Goal: Transaction & Acquisition: Download file/media

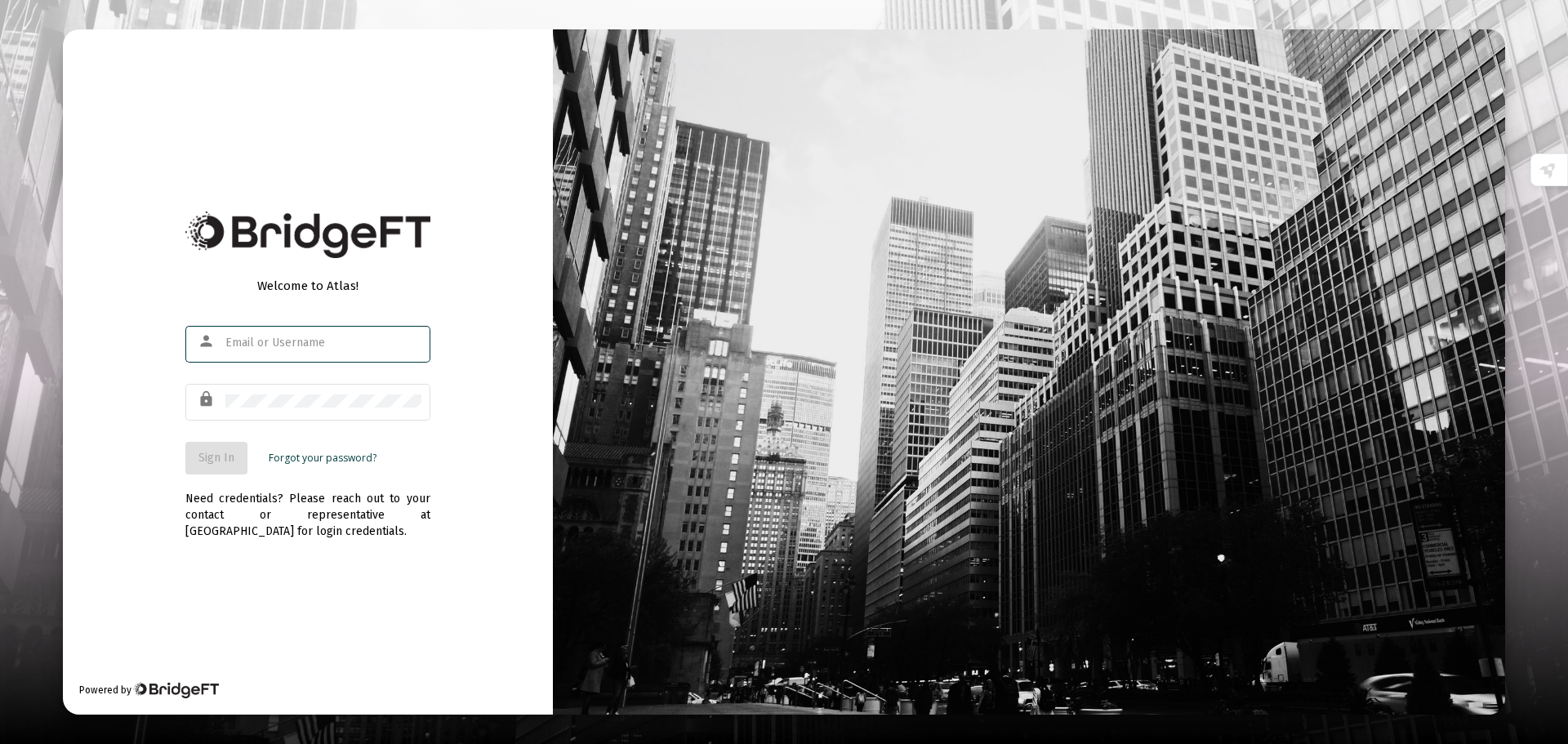
type input "[PERSON_NAME][EMAIL_ADDRESS][DOMAIN_NAME]"
click at [210, 457] on span "Sign In" at bounding box center [217, 458] width 36 height 14
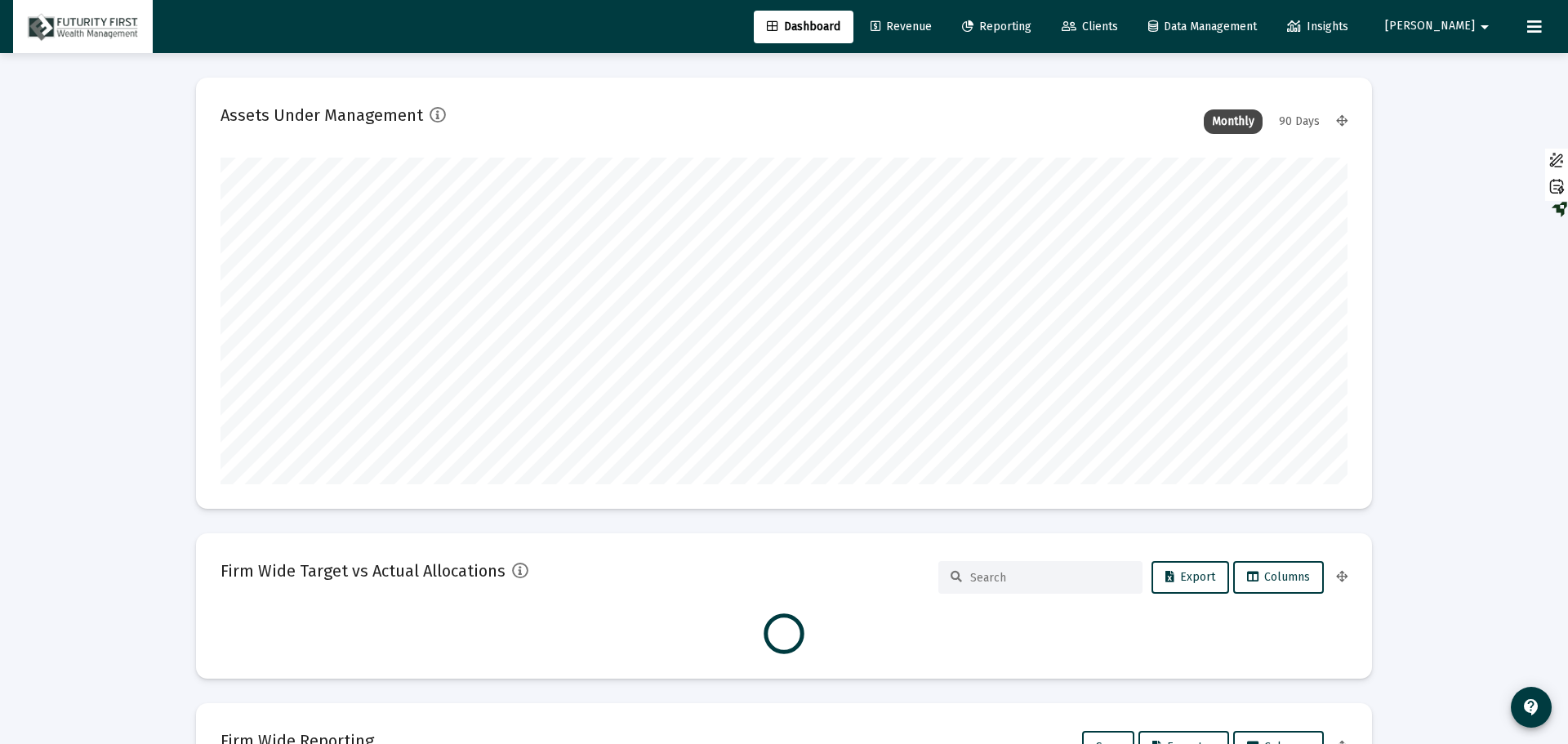
type input "[DATE]"
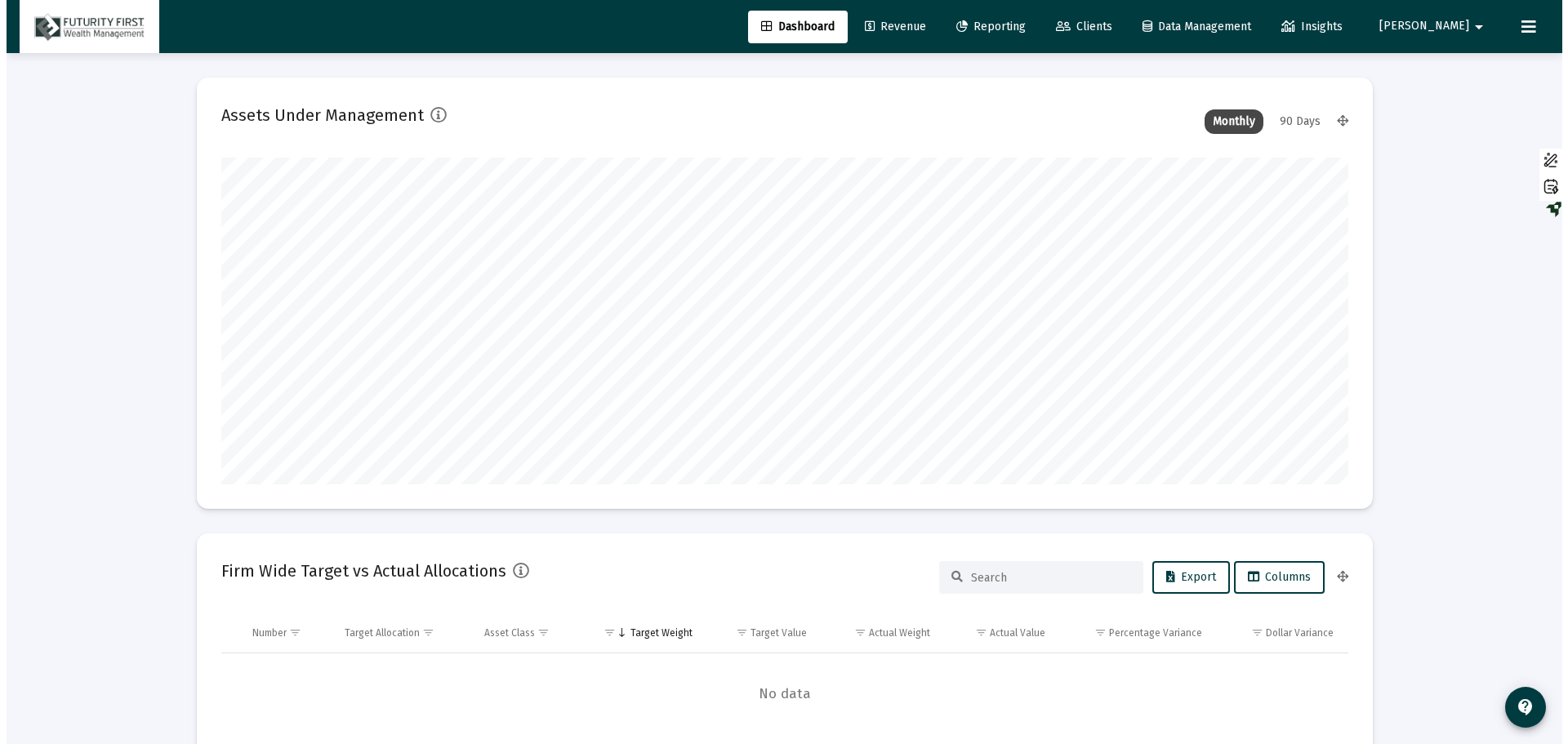
scroll to position [326, 527]
click at [1019, 27] on span "Reporting" at bounding box center [984, 26] width 70 height 14
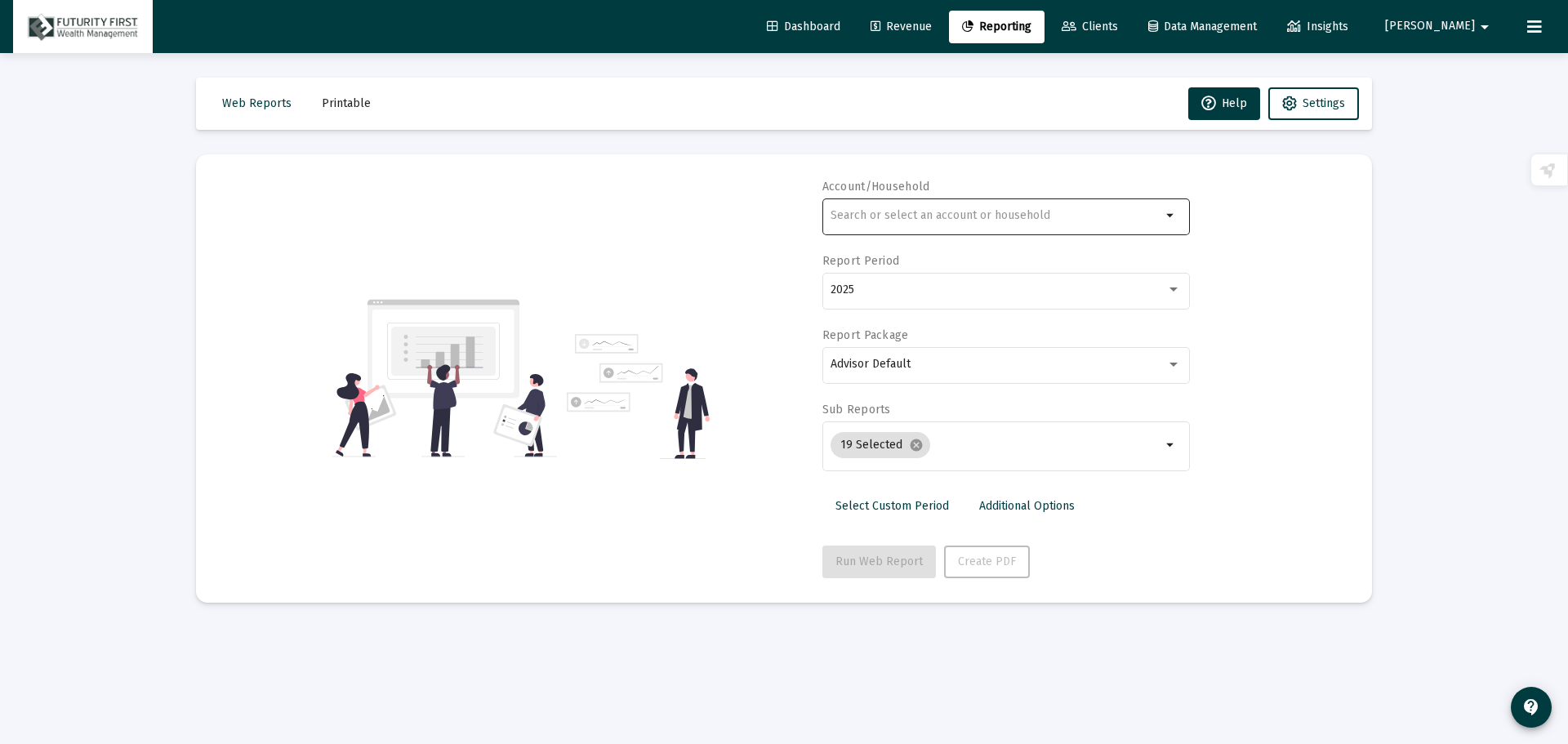
click at [930, 226] on div at bounding box center [997, 215] width 331 height 40
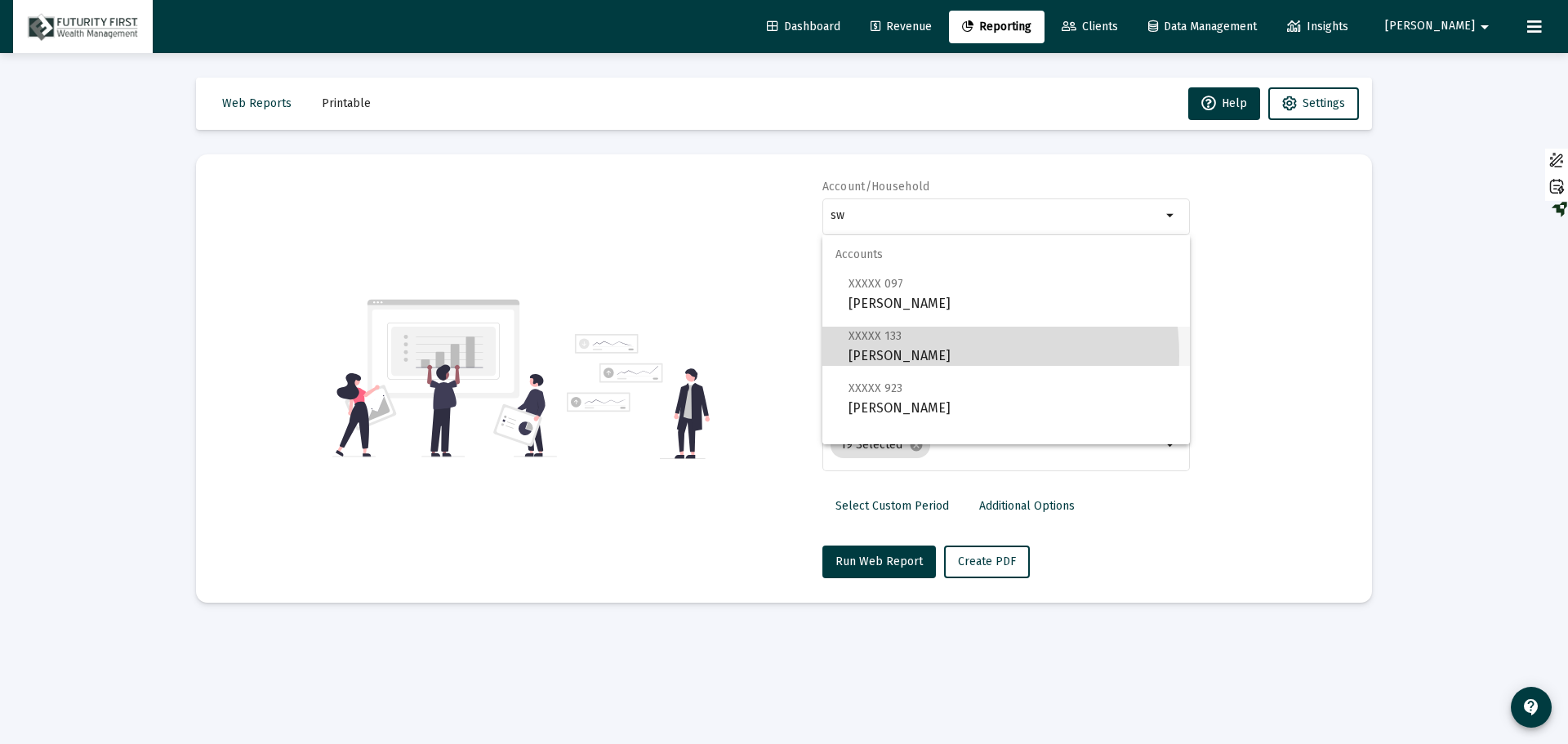
click at [913, 356] on span "XXXXX 133 [PERSON_NAME]" at bounding box center [1012, 346] width 328 height 40
type input "[PERSON_NAME]"
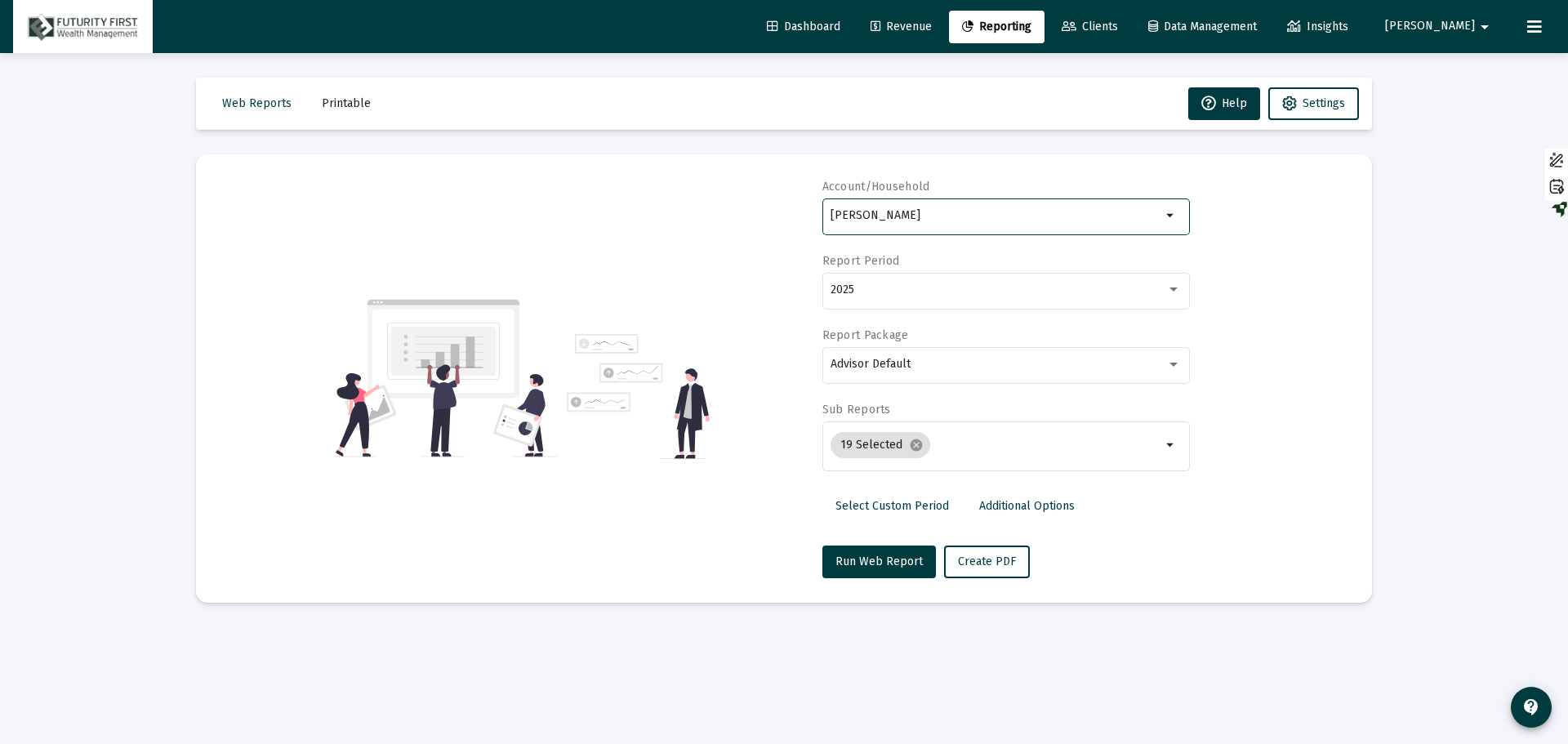
click at [913, 356] on div "Advisor Default" at bounding box center [1006, 364] width 351 height 40
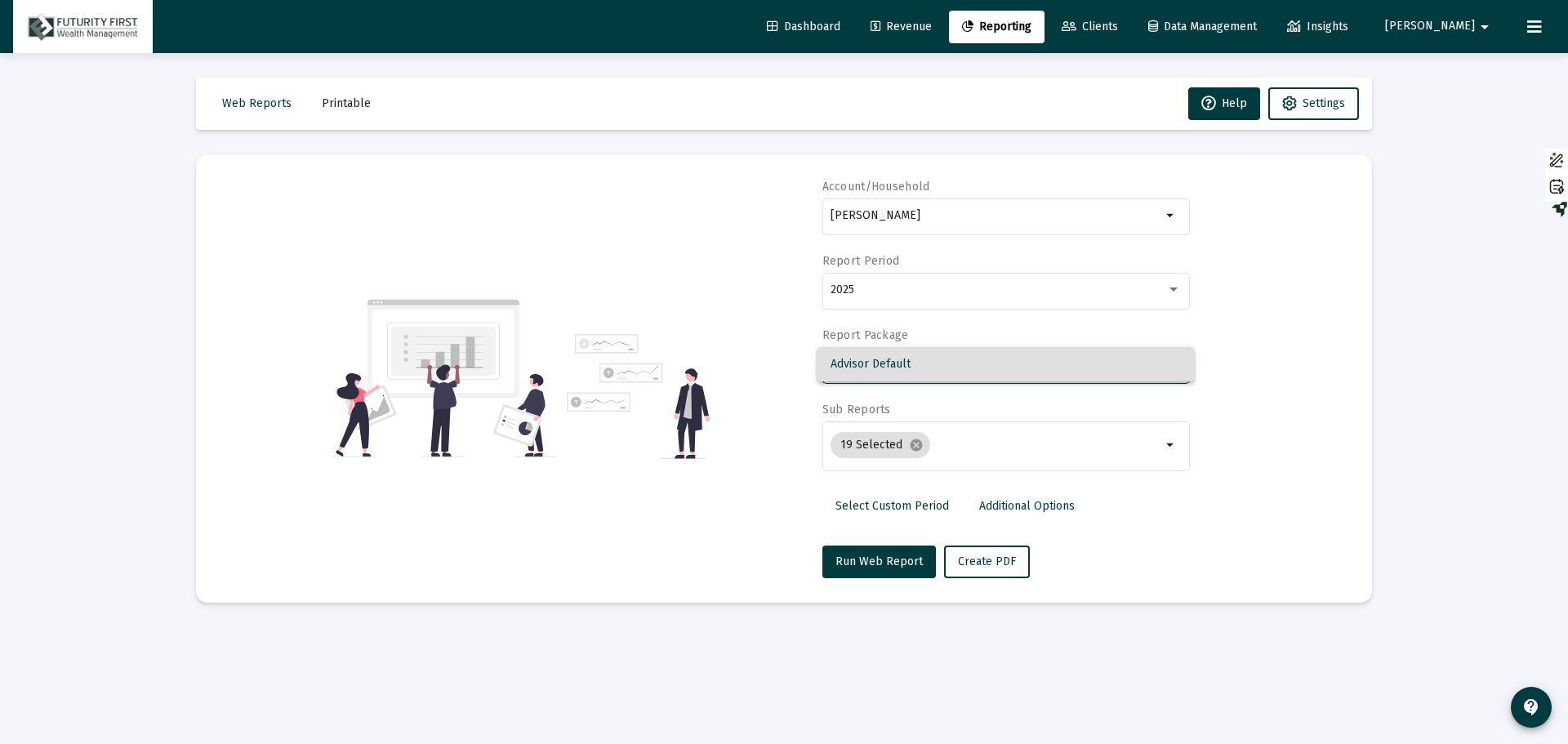
click at [913, 279] on div at bounding box center [784, 372] width 1568 height 744
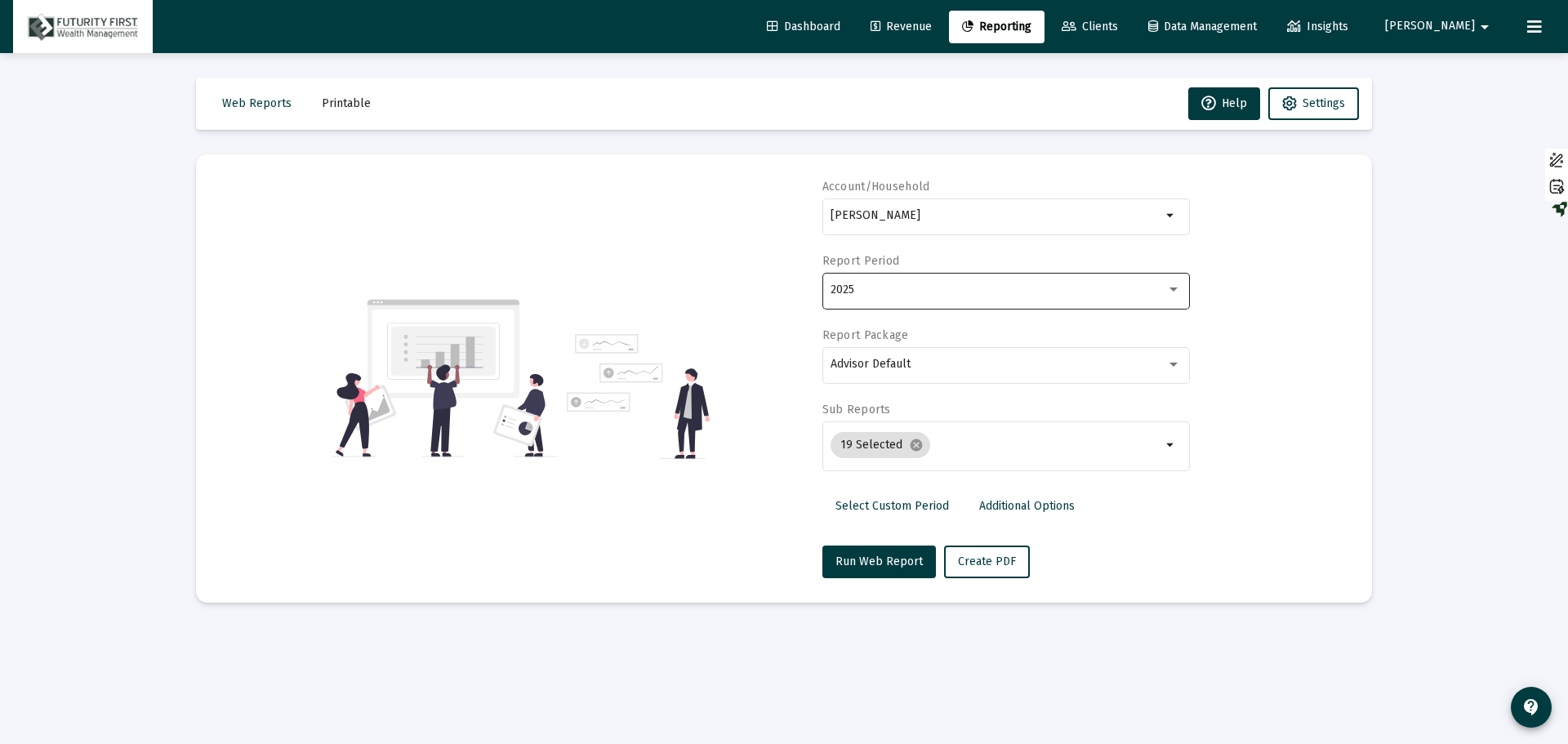
click at [913, 293] on div "2025" at bounding box center [999, 289] width 336 height 13
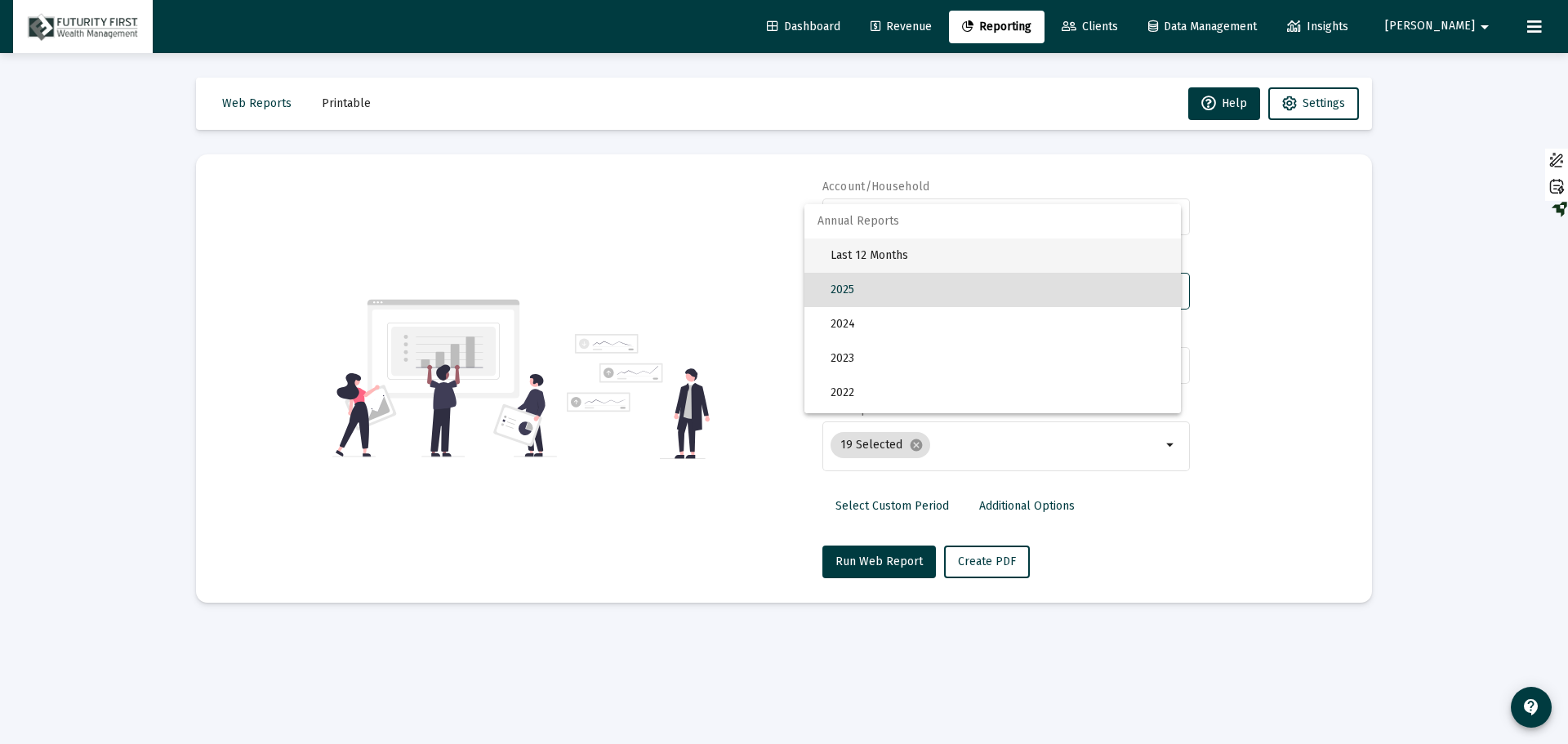
click at [895, 255] on span "Last 12 Months" at bounding box center [1000, 255] width 337 height 34
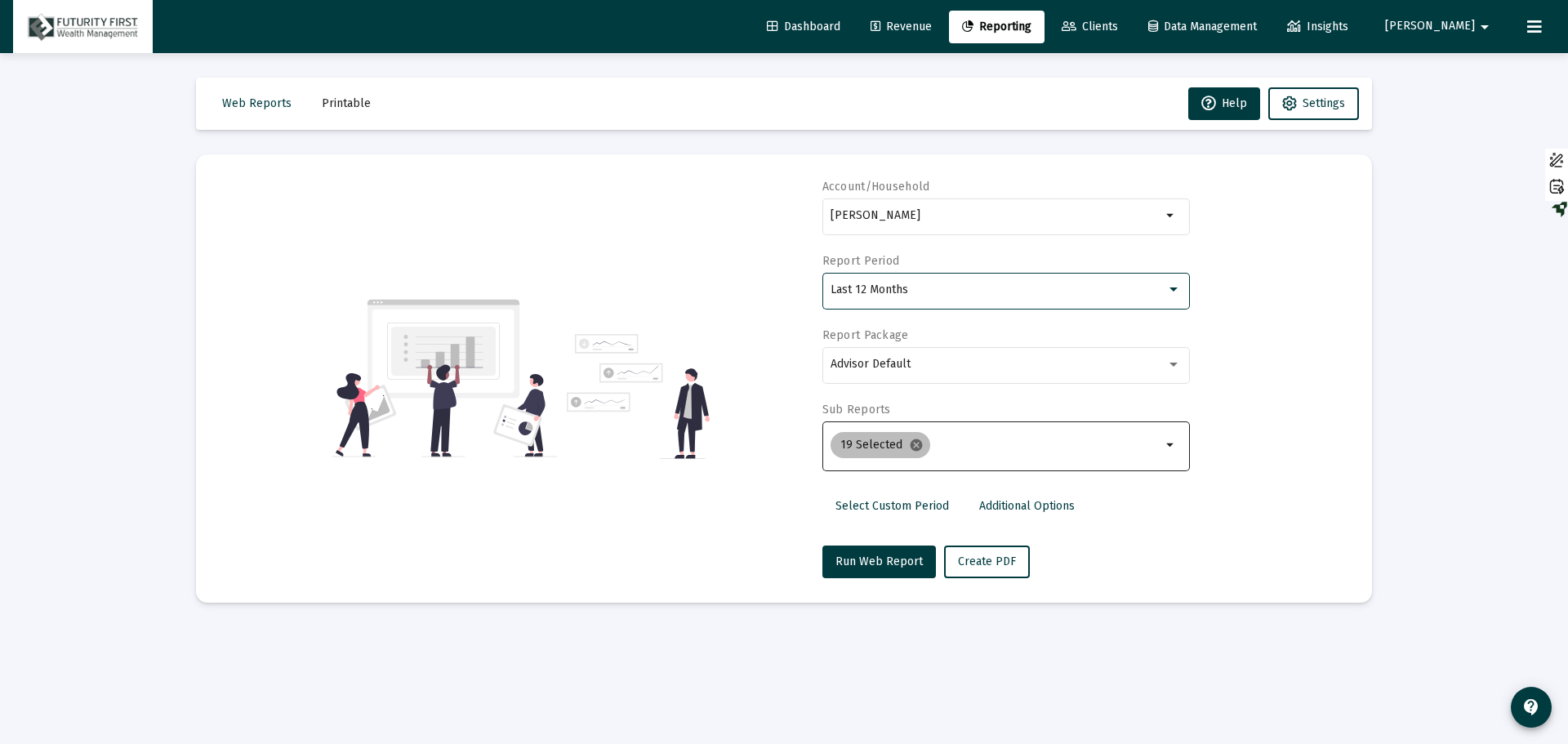
click at [912, 447] on mat-icon "cancel" at bounding box center [916, 445] width 15 height 15
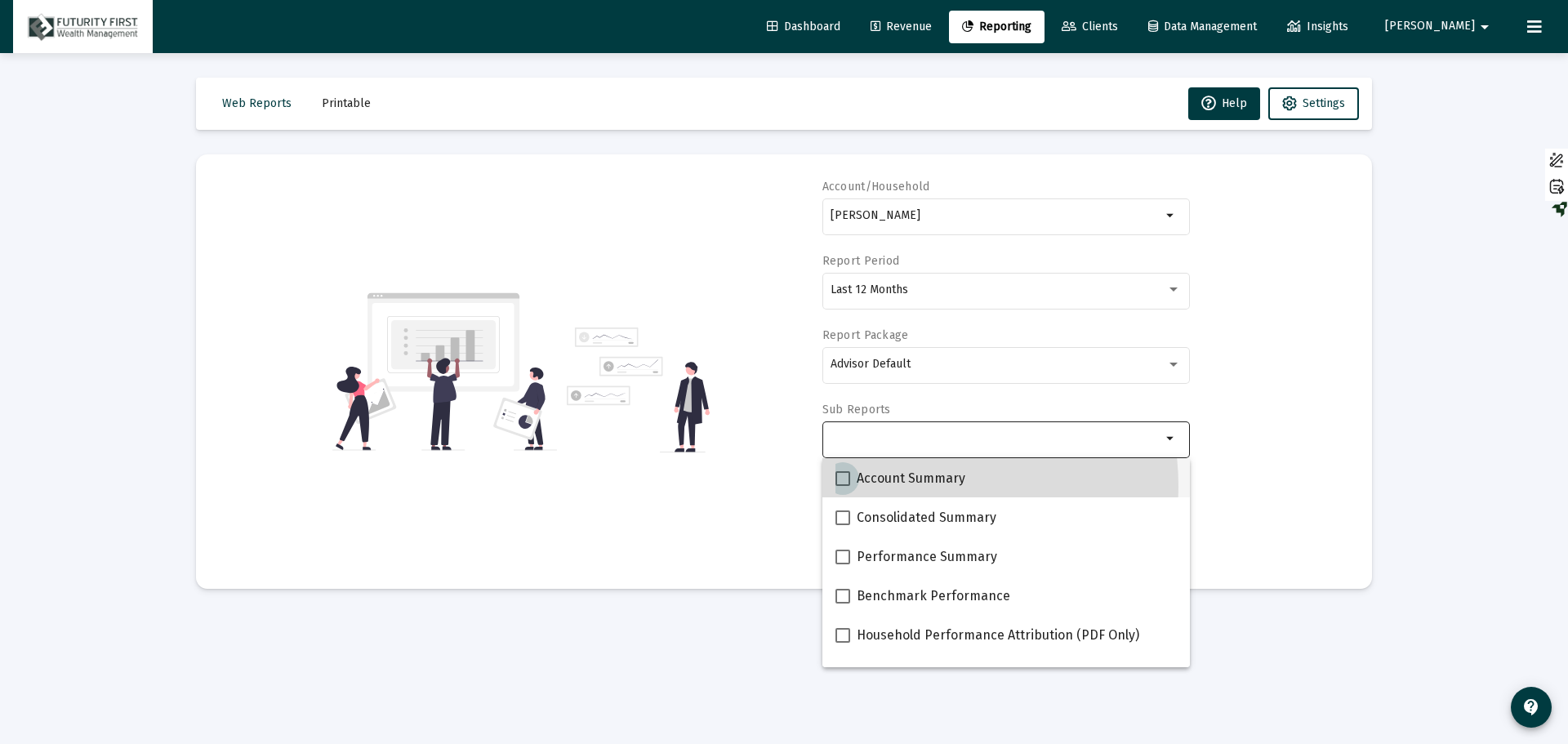
click at [895, 487] on span "Account Summary" at bounding box center [910, 478] width 109 height 20
click at [843, 487] on input "Account Summary" at bounding box center [842, 486] width 1 height 1
checkbox input "true"
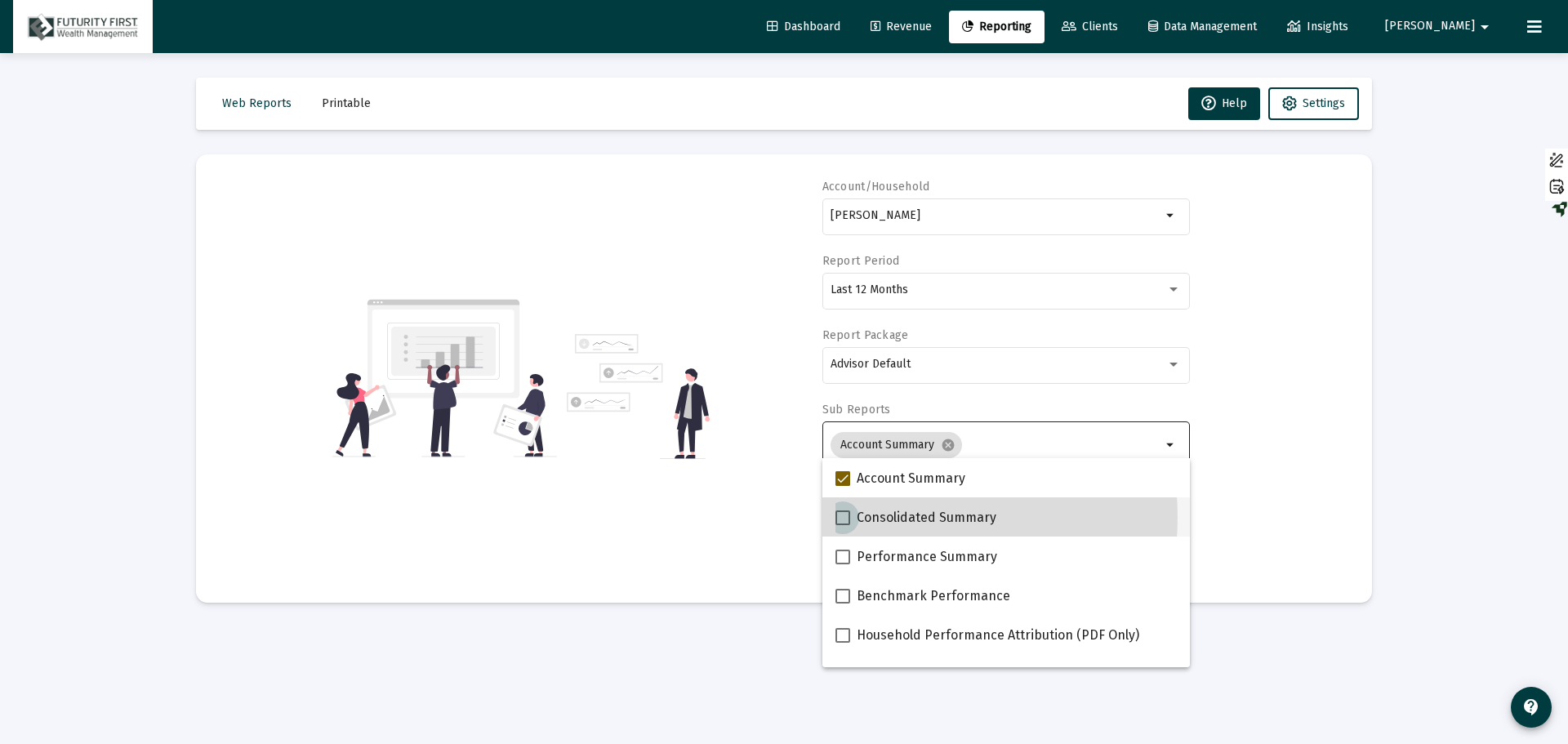
click at [890, 518] on span "Consolidated Summary" at bounding box center [926, 518] width 140 height 20
click at [843, 525] on input "Consolidated Summary" at bounding box center [842, 525] width 1 height 1
click at [885, 516] on span "Consolidated Summary" at bounding box center [926, 518] width 140 height 20
click at [843, 525] on input "Consolidated Summary" at bounding box center [842, 525] width 1 height 1
checkbox input "false"
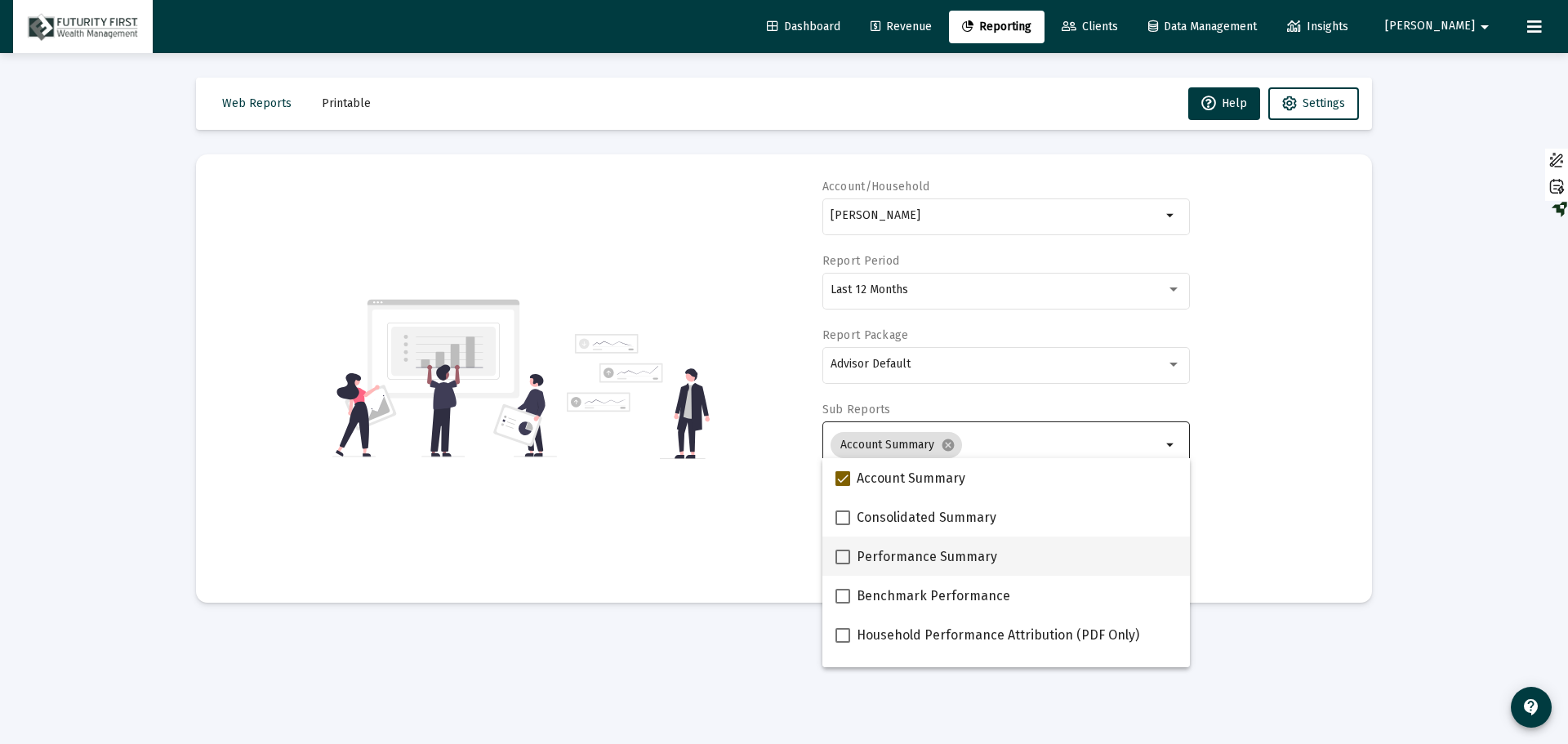
click at [880, 559] on span "Performance Summary" at bounding box center [926, 557] width 140 height 20
click at [843, 565] on input "Performance Summary" at bounding box center [842, 565] width 1 height 1
checkbox input "true"
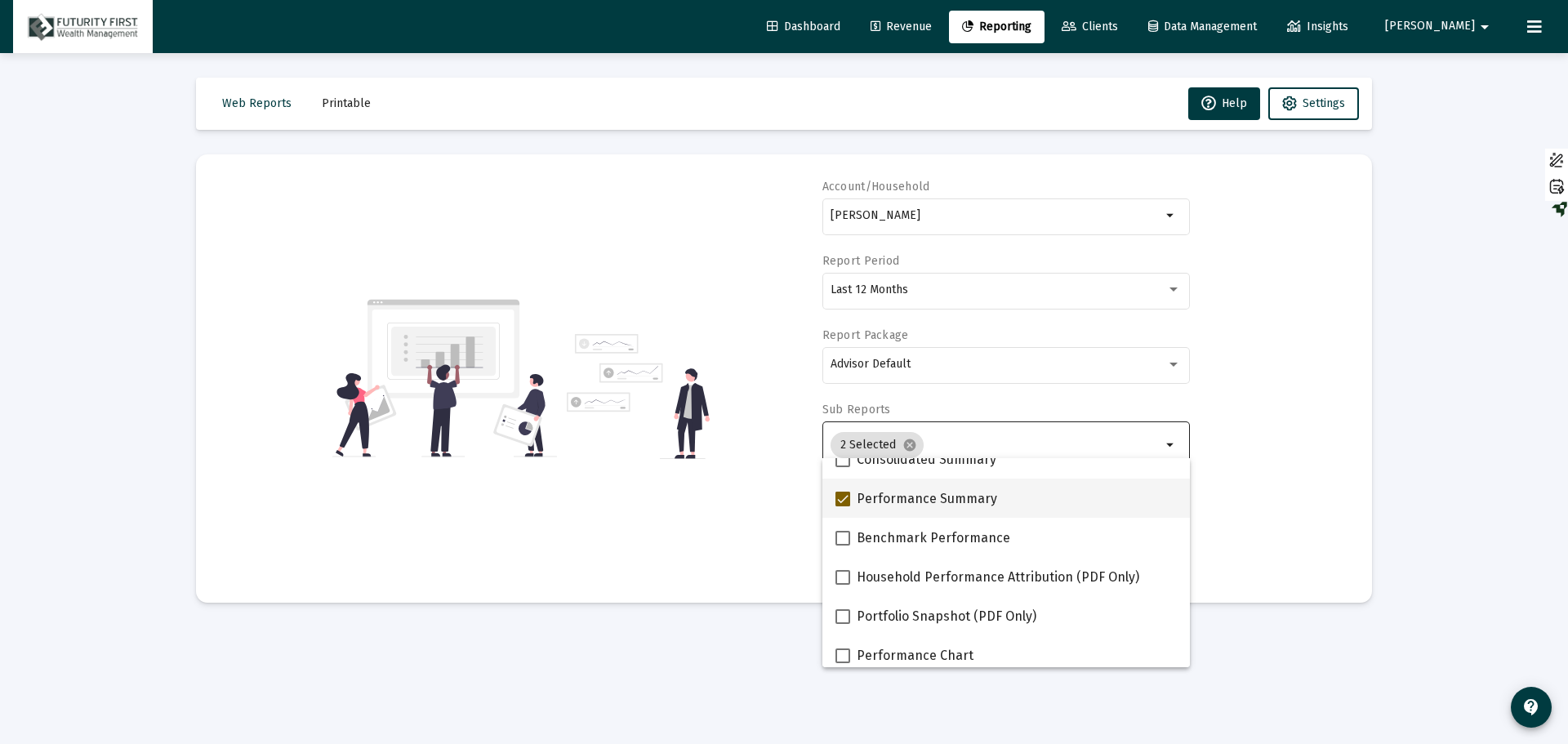
scroll to position [81, 0]
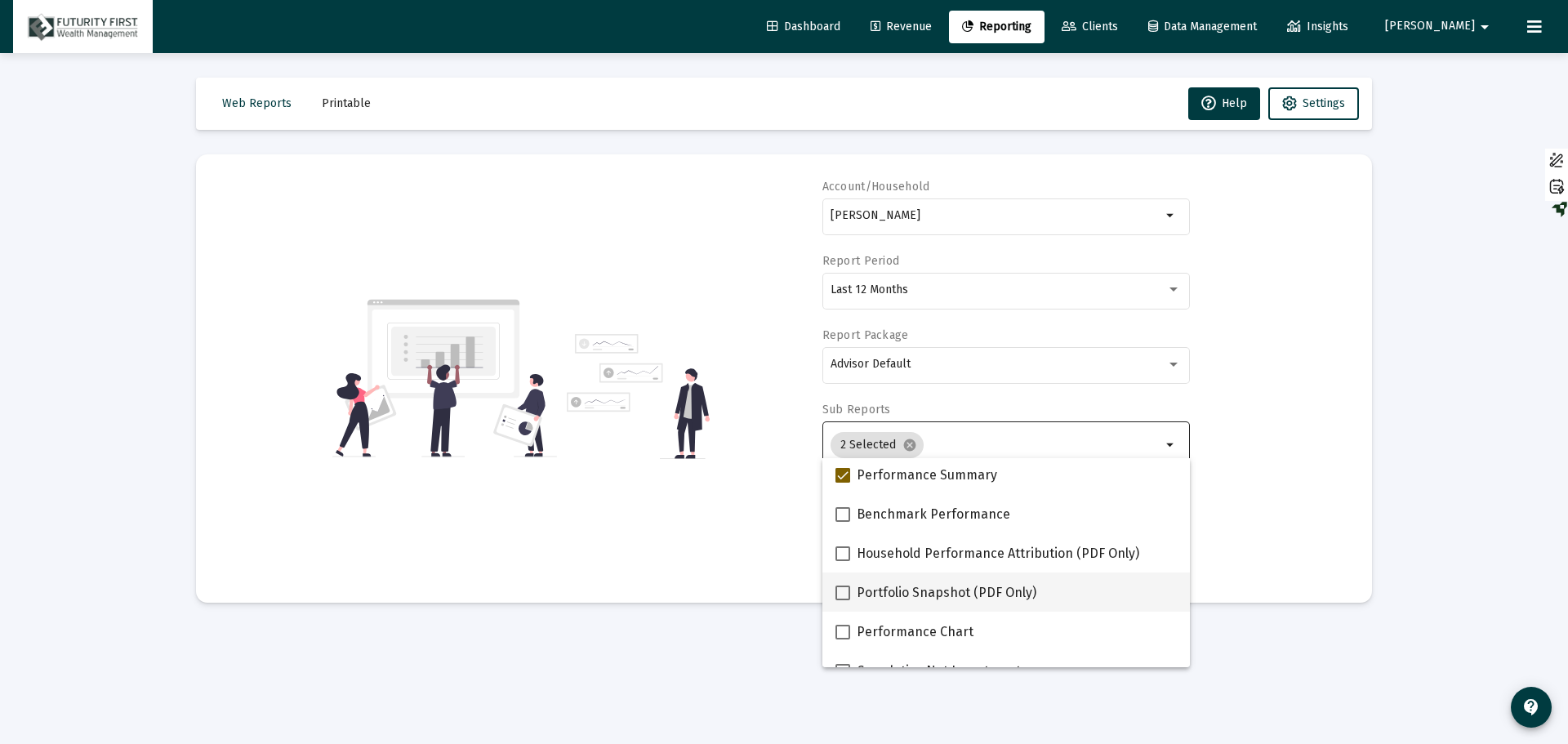
click at [893, 592] on span "Portfolio Snapshot (PDF Only)" at bounding box center [946, 593] width 179 height 20
click at [843, 601] on input "Portfolio Snapshot (PDF Only)" at bounding box center [842, 601] width 1 height 1
checkbox input "true"
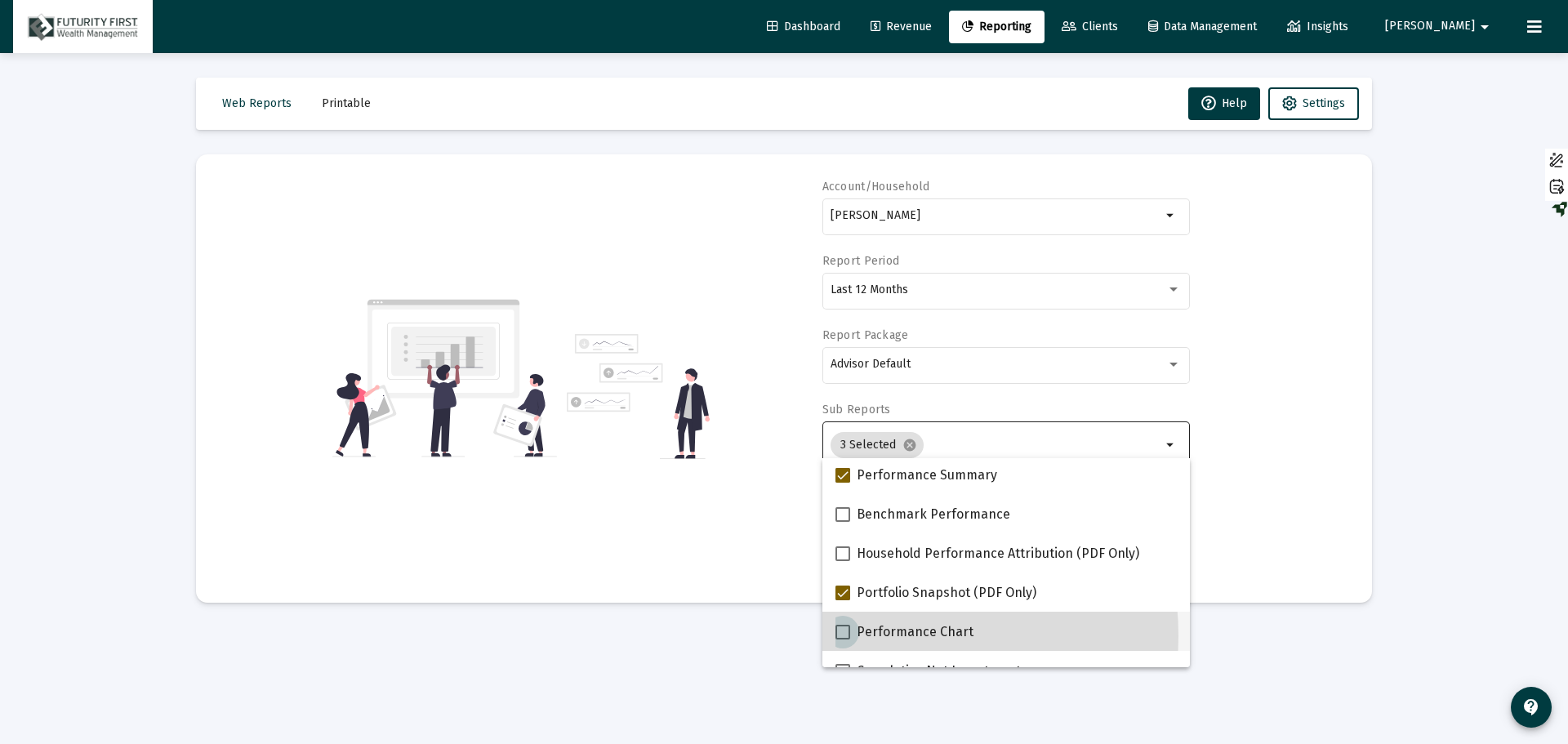
click at [860, 636] on span "Performance Chart" at bounding box center [914, 632] width 117 height 20
click at [843, 640] on input "Performance Chart" at bounding box center [842, 640] width 1 height 1
checkbox input "true"
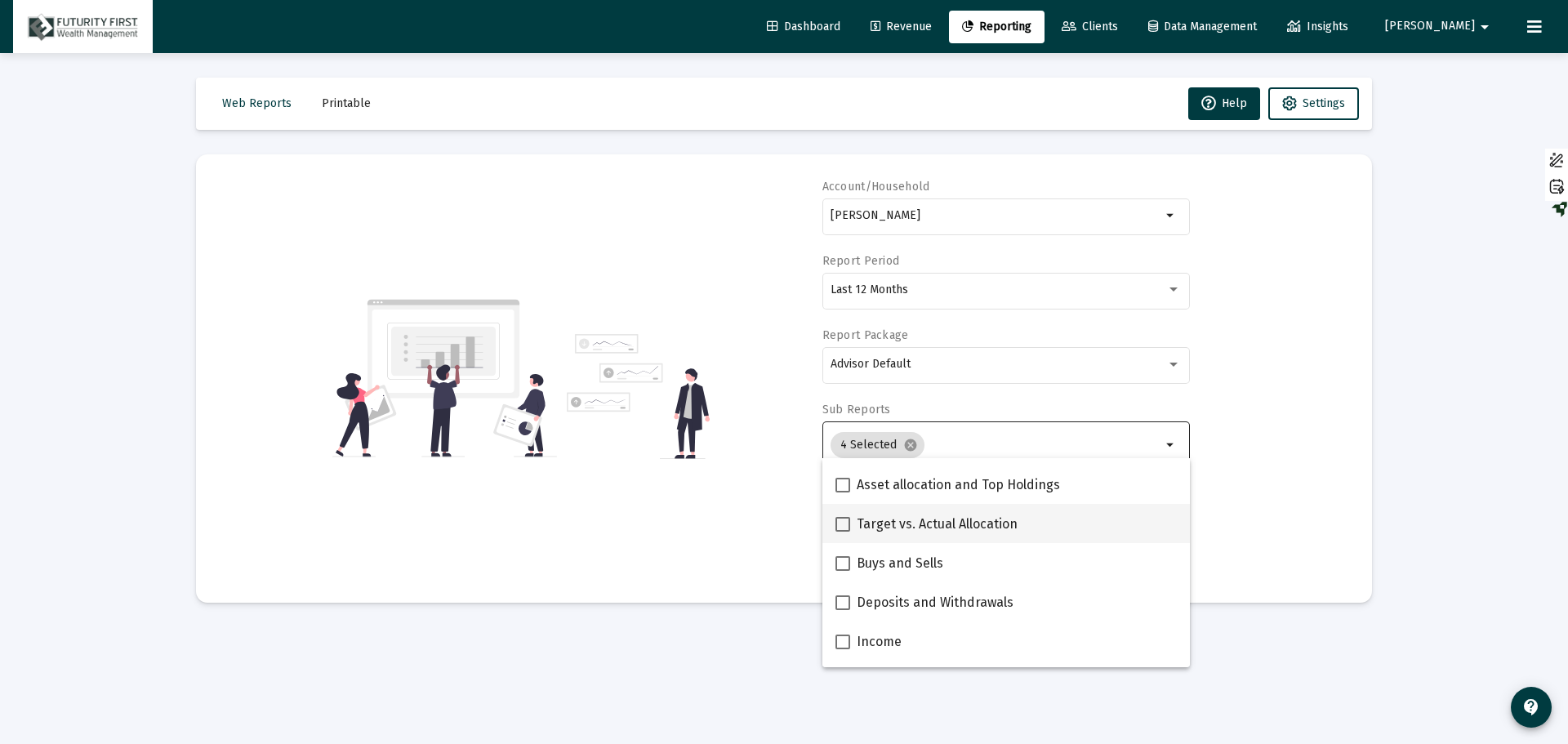
scroll to position [409, 0]
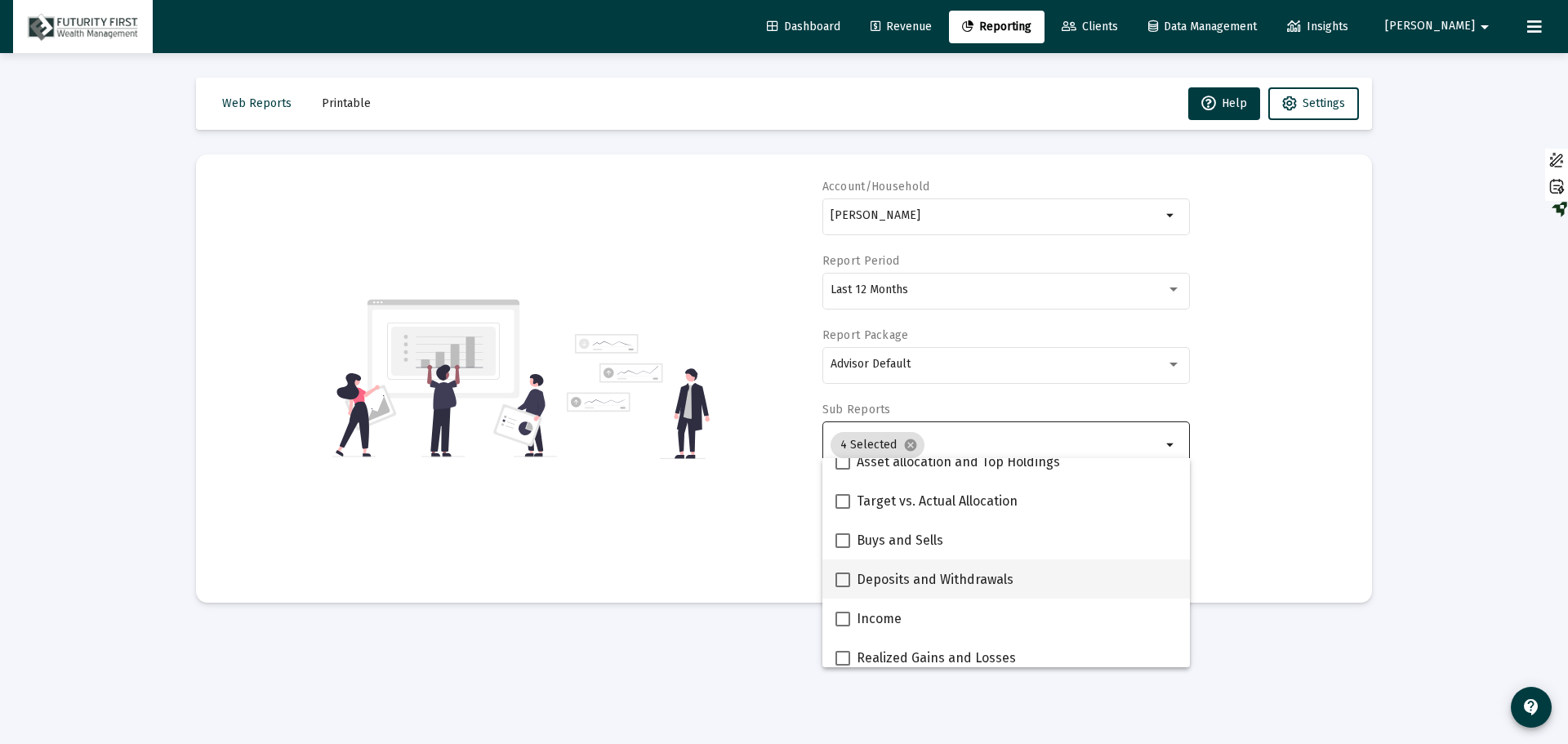
click at [895, 579] on span "Deposits and Withdrawals" at bounding box center [935, 580] width 157 height 20
click at [843, 587] on input "Deposits and Withdrawals" at bounding box center [842, 587] width 1 height 1
checkbox input "true"
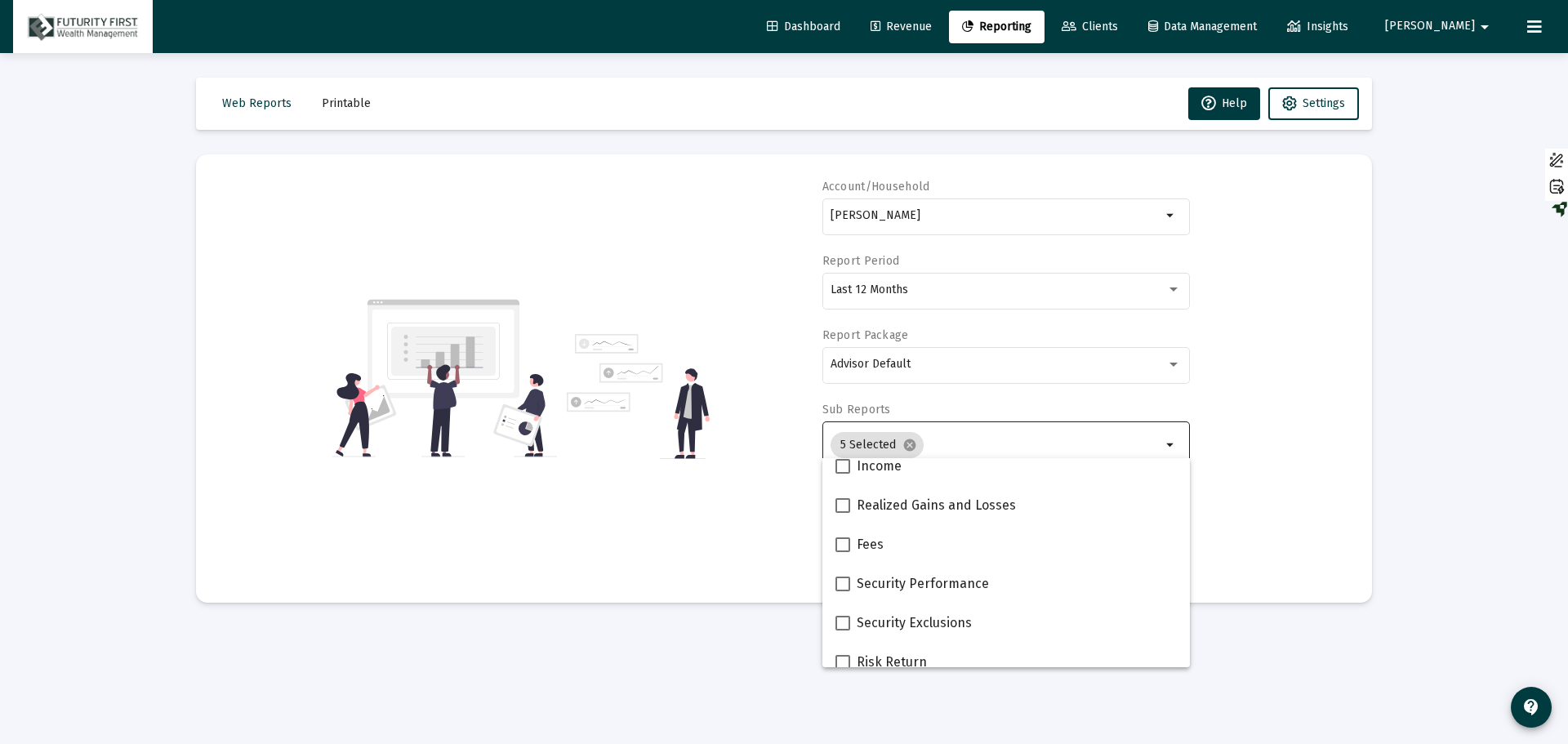
scroll to position [654, 0]
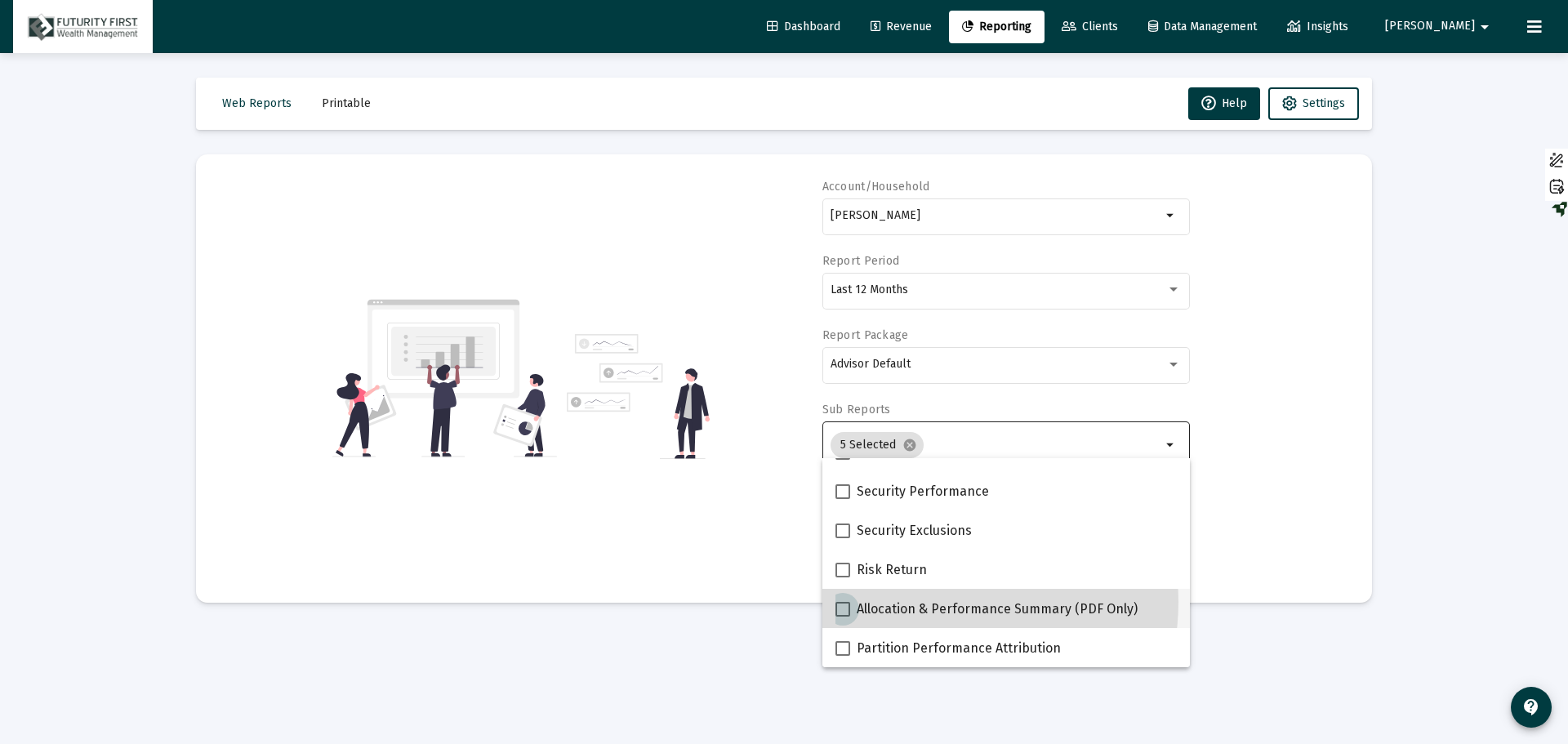
click at [930, 602] on span "Allocation & Performance Summary (PDF Only)" at bounding box center [997, 610] width 281 height 20
click at [843, 617] on input "Allocation & Performance Summary (PDF Only)" at bounding box center [842, 617] width 1 height 1
checkbox input "true"
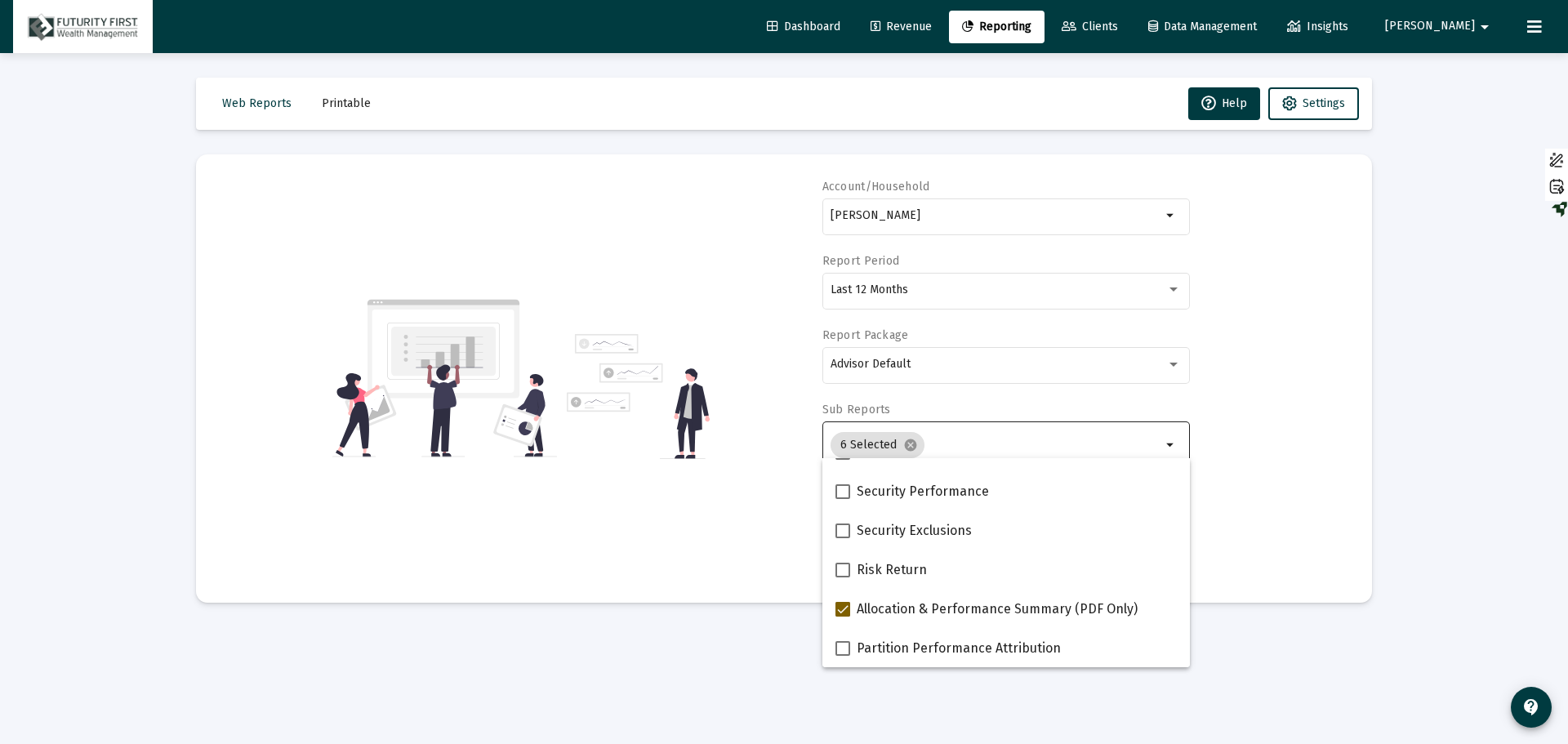
click at [1301, 427] on div "Account/Household [PERSON_NAME] arrow_drop_down Report Period Last 12 Months Re…" at bounding box center [784, 379] width 1127 height 400
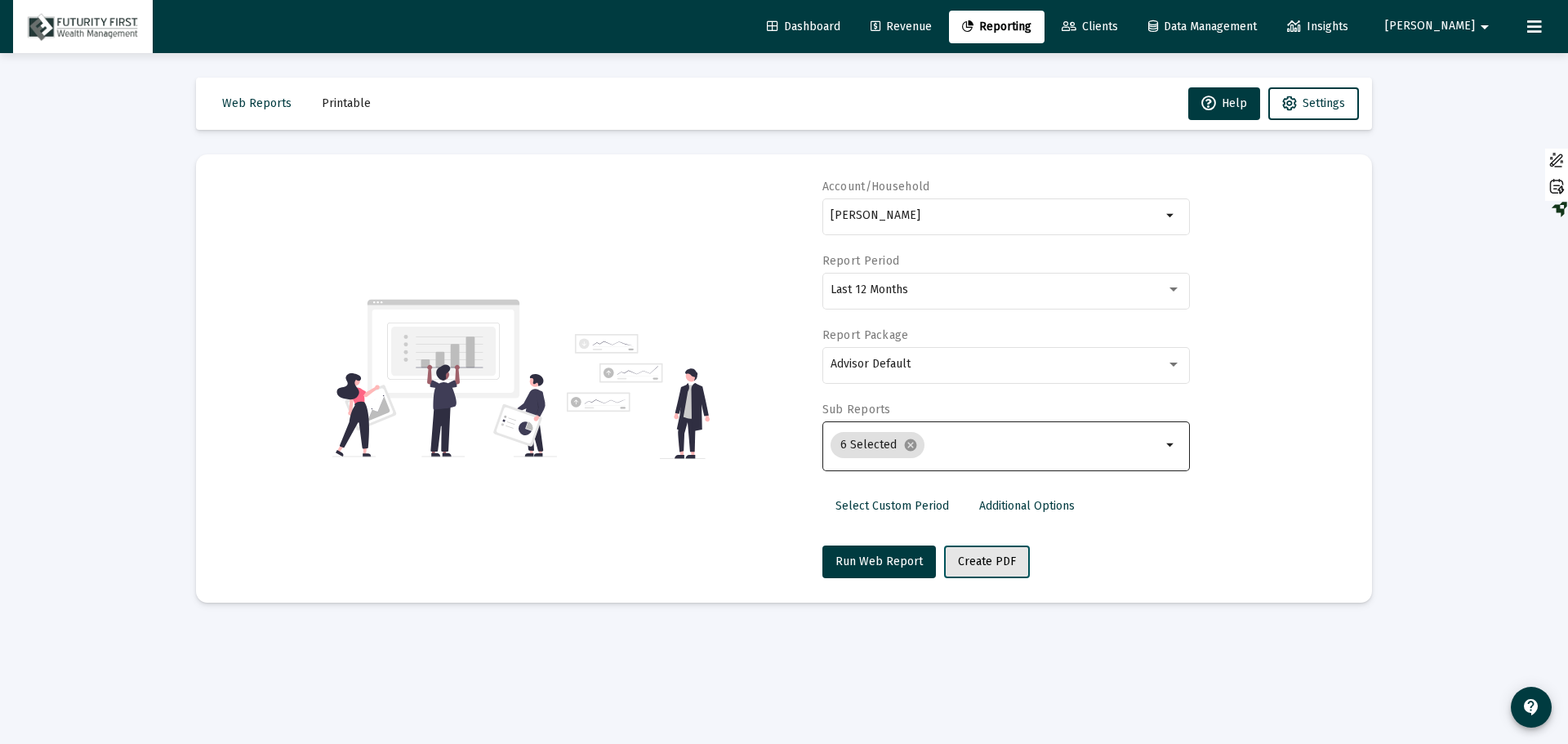
click at [988, 567] on span "Create PDF" at bounding box center [987, 562] width 58 height 14
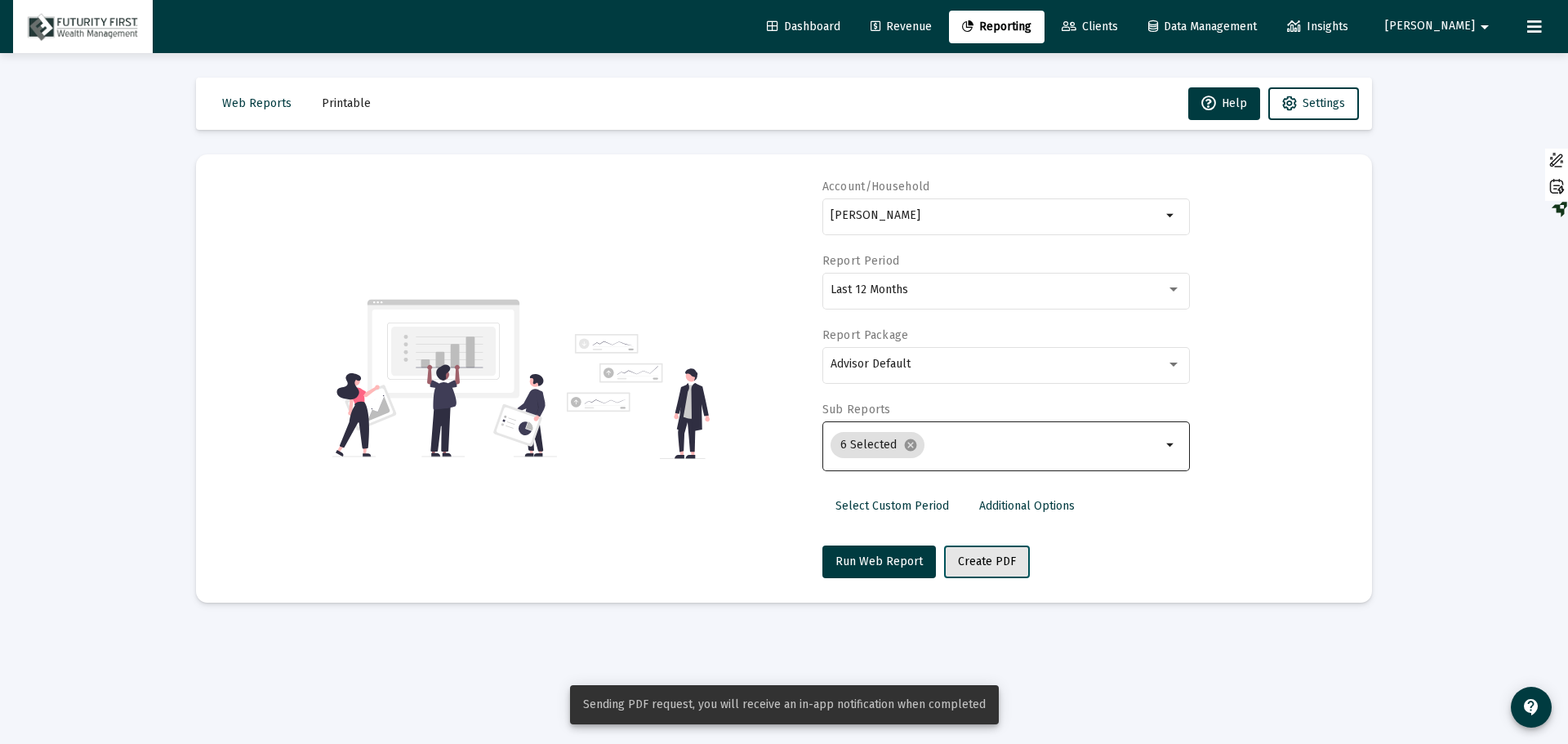
click at [988, 567] on span "Create PDF" at bounding box center [987, 562] width 58 height 14
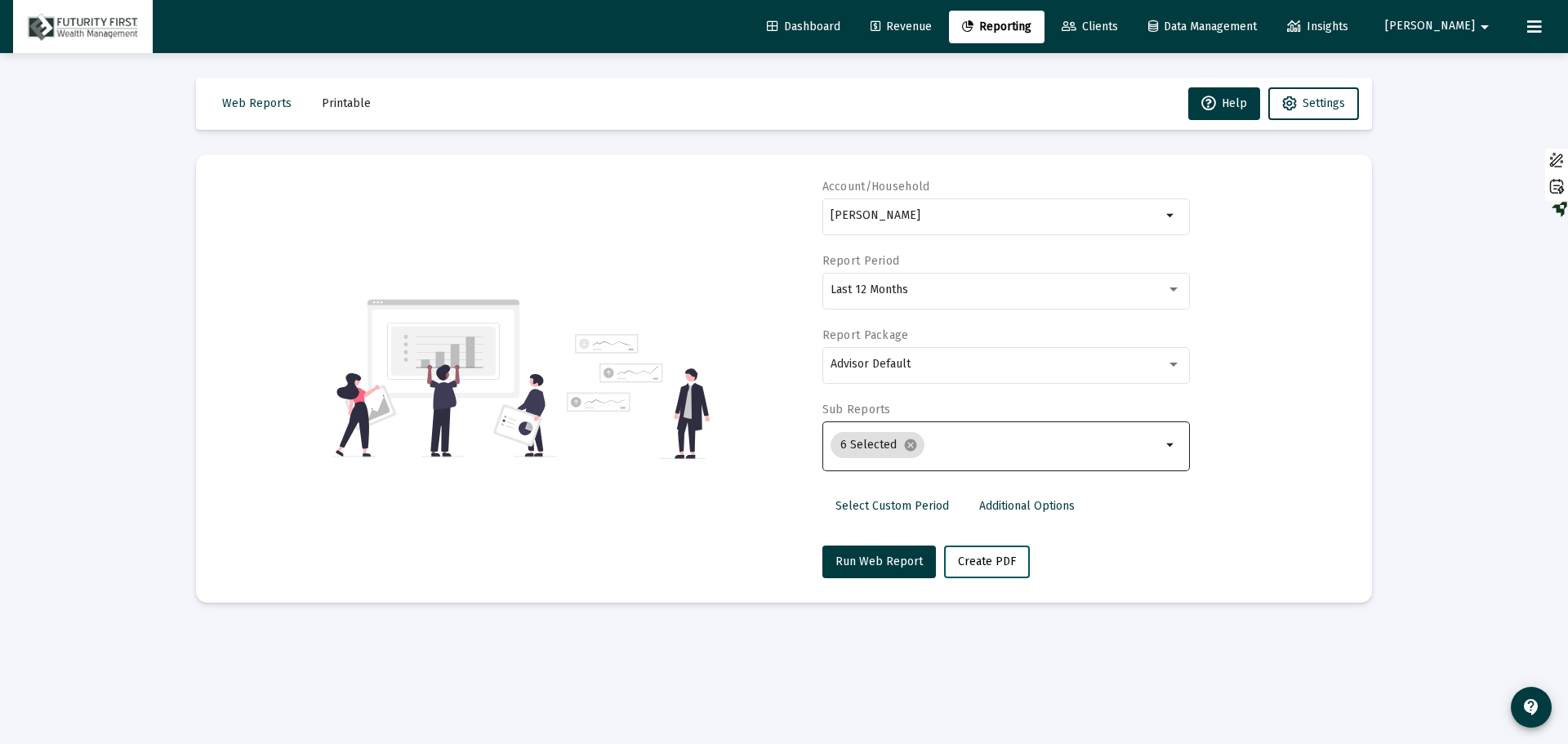
click at [988, 567] on span "Create PDF" at bounding box center [987, 562] width 58 height 14
click at [331, 106] on span "Printable" at bounding box center [346, 103] width 49 height 14
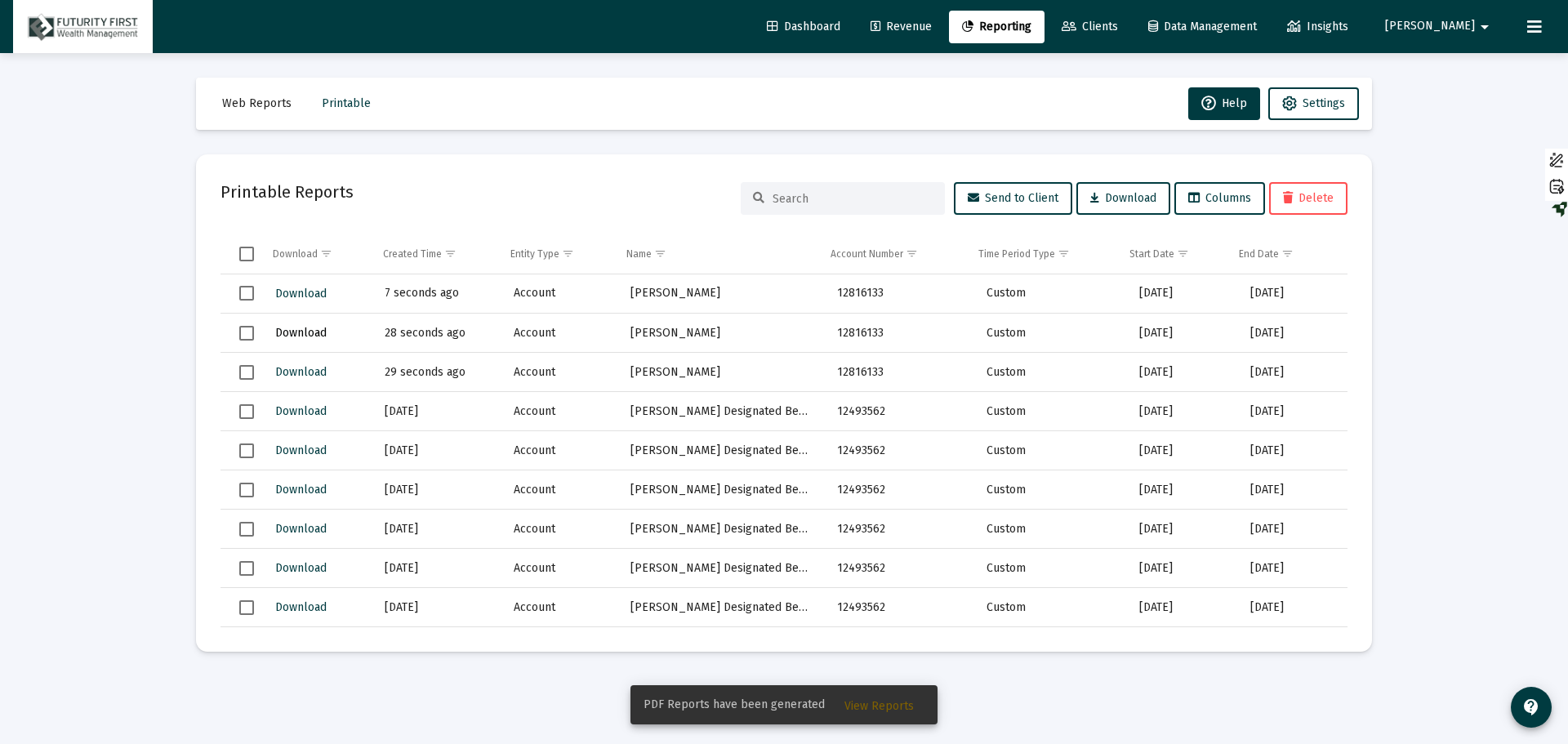
click at [289, 334] on span "Download" at bounding box center [301, 333] width 52 height 14
